Goal: Information Seeking & Learning: Learn about a topic

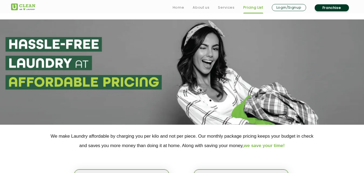
scroll to position [79, 0]
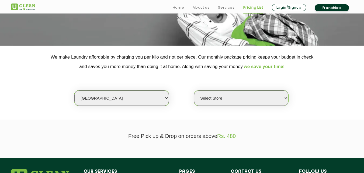
click at [113, 101] on select "Select city [GEOGRAPHIC_DATA] [GEOGRAPHIC_DATA] [GEOGRAPHIC_DATA] [GEOGRAPHIC_D…" at bounding box center [121, 97] width 94 height 15
select select "50"
click at [74, 90] on select "Select city [GEOGRAPHIC_DATA] [GEOGRAPHIC_DATA] [GEOGRAPHIC_DATA] [GEOGRAPHIC_D…" at bounding box center [121, 97] width 94 height 15
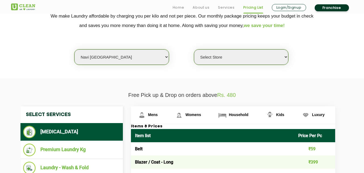
scroll to position [133, 0]
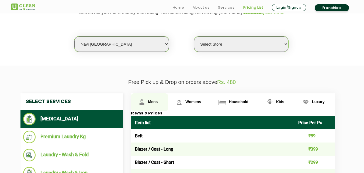
click at [146, 95] on link "Mens" at bounding box center [149, 102] width 37 height 18
click at [160, 110] on link "Mens" at bounding box center [149, 102] width 37 height 18
click at [155, 95] on link "Mens" at bounding box center [149, 102] width 37 height 18
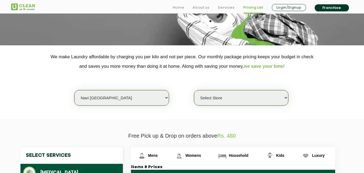
scroll to position [97, 0]
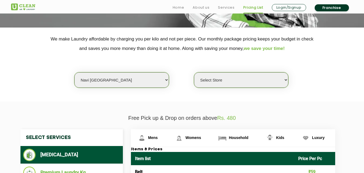
click at [219, 84] on select "Select Store [GEOGRAPHIC_DATA] Sector 8 UClean Sector 44 Seawoods [GEOGRAPHIC_D…" at bounding box center [241, 79] width 94 height 15
select select "106"
click at [194, 72] on select "Select Store [GEOGRAPHIC_DATA] Sector 8 UClean Sector 44 Seawoods [GEOGRAPHIC_D…" at bounding box center [241, 79] width 94 height 15
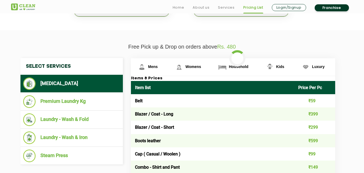
scroll to position [176, 0]
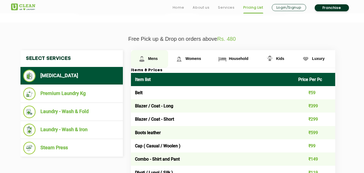
click at [151, 62] on link "Mens" at bounding box center [149, 59] width 37 height 18
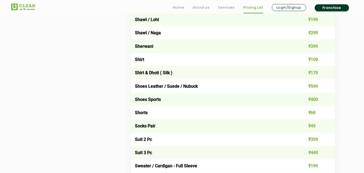
scroll to position [770, 0]
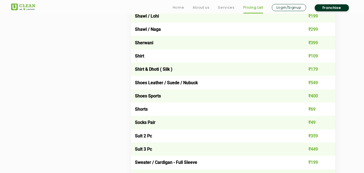
click at [133, 97] on td "Shoes Sports" at bounding box center [212, 95] width 163 height 13
click at [319, 96] on td "₹400" at bounding box center [314, 95] width 41 height 13
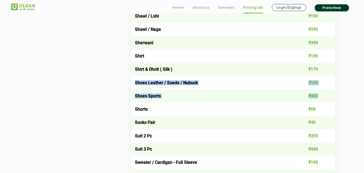
drag, startPoint x: 322, startPoint y: 95, endPoint x: 134, endPoint y: 82, distance: 189.0
copy tbody "Shoes Leather / Suede / Nubuck ₹549 Shoes Sports ₹400"
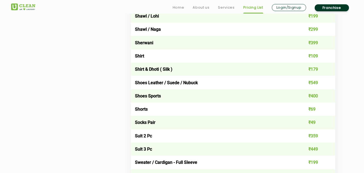
drag, startPoint x: 319, startPoint y: 81, endPoint x: 135, endPoint y: 81, distance: 184.0
click at [135, 81] on tr "Shoes Leather / Suede / Nubuck ₹549" at bounding box center [233, 82] width 204 height 13
copy tr "Shoes Leather / Suede / Nubuck ₹549"
drag, startPoint x: 90, startPoint y: 46, endPoint x: 113, endPoint y: 43, distance: 23.7
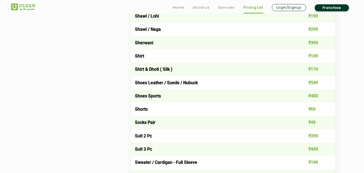
click at [262, 106] on td "Shorts" at bounding box center [212, 108] width 163 height 13
